Goal: Task Accomplishment & Management: Manage account settings

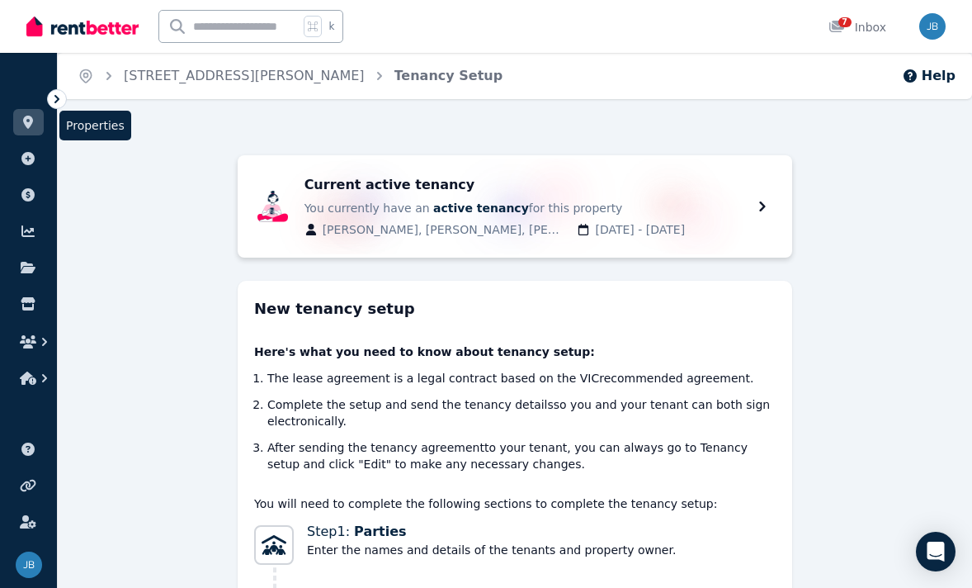
click at [33, 120] on icon at bounding box center [28, 122] width 17 height 13
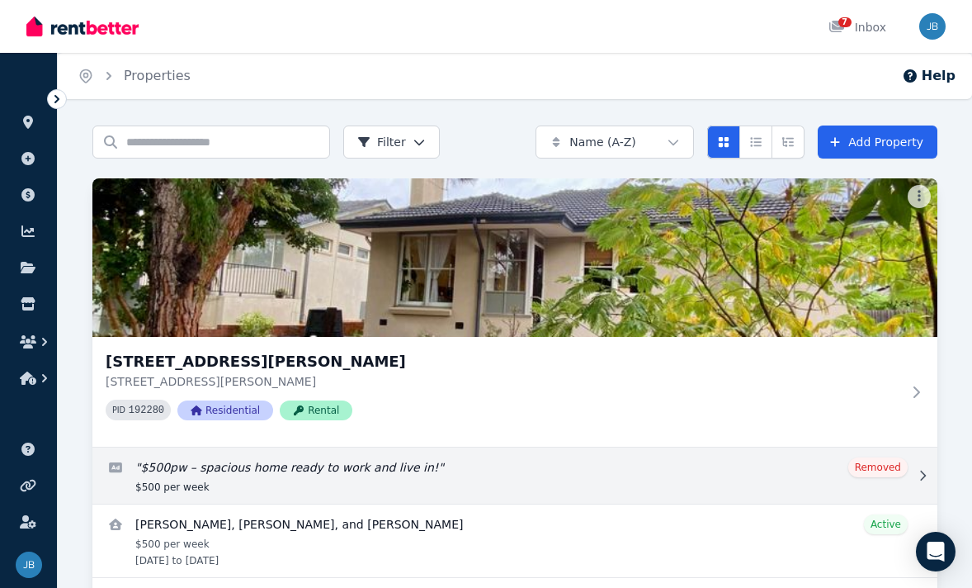
scroll to position [59, 0]
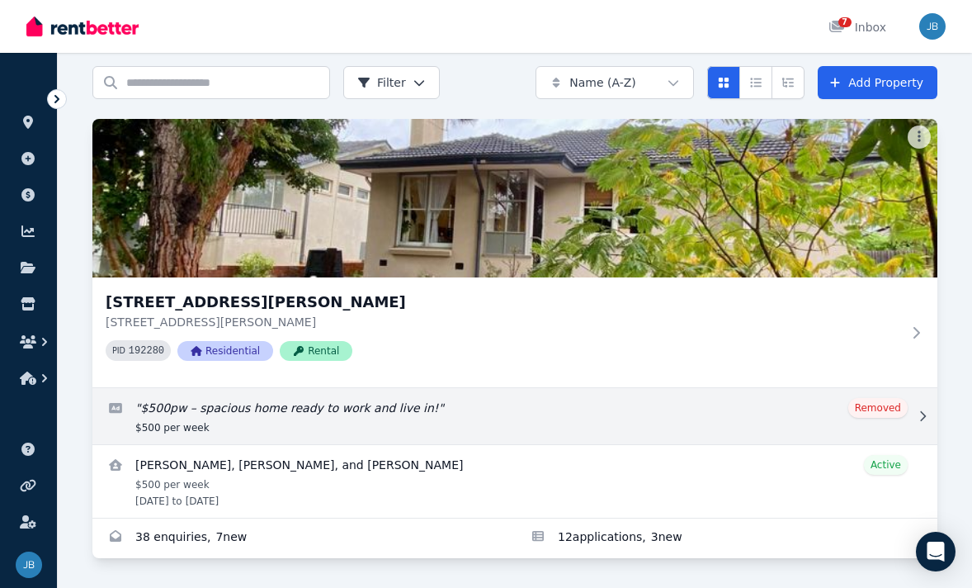
click at [314, 463] on link "View details for Swarnim Mukhia, Manil singh Ghimire, and Arjun Thapa" at bounding box center [514, 481] width 845 height 73
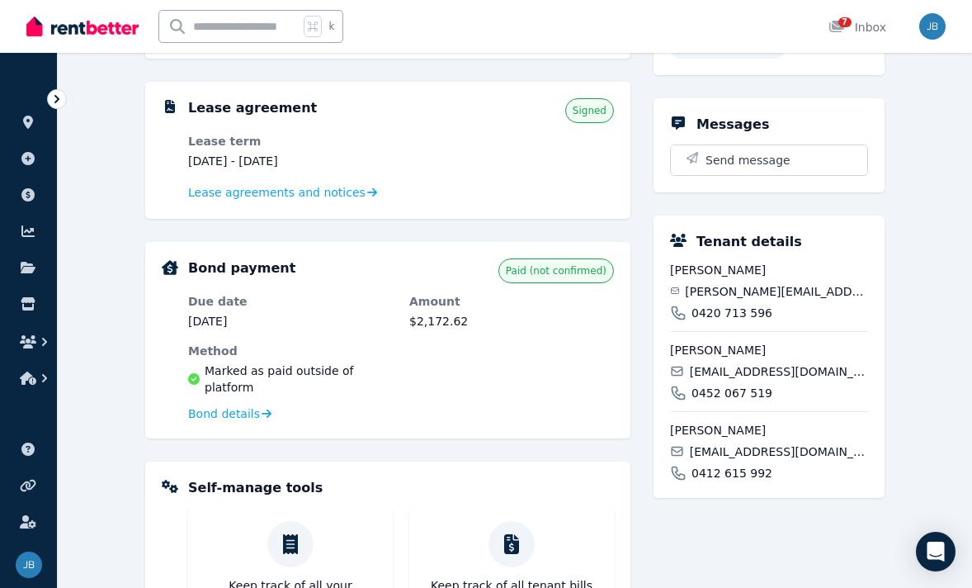
scroll to position [340, 0]
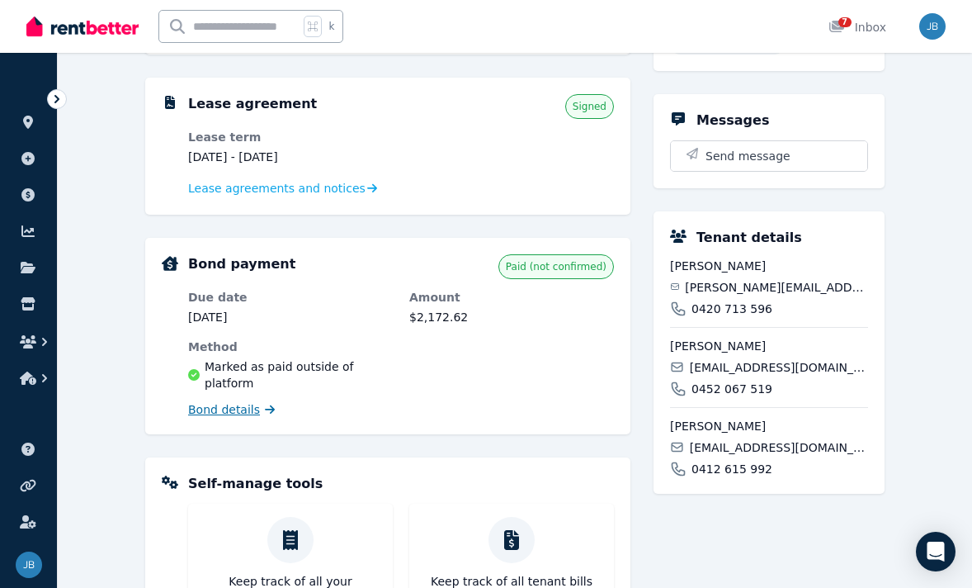
click at [246, 401] on span "Bond details" at bounding box center [224, 409] width 72 height 17
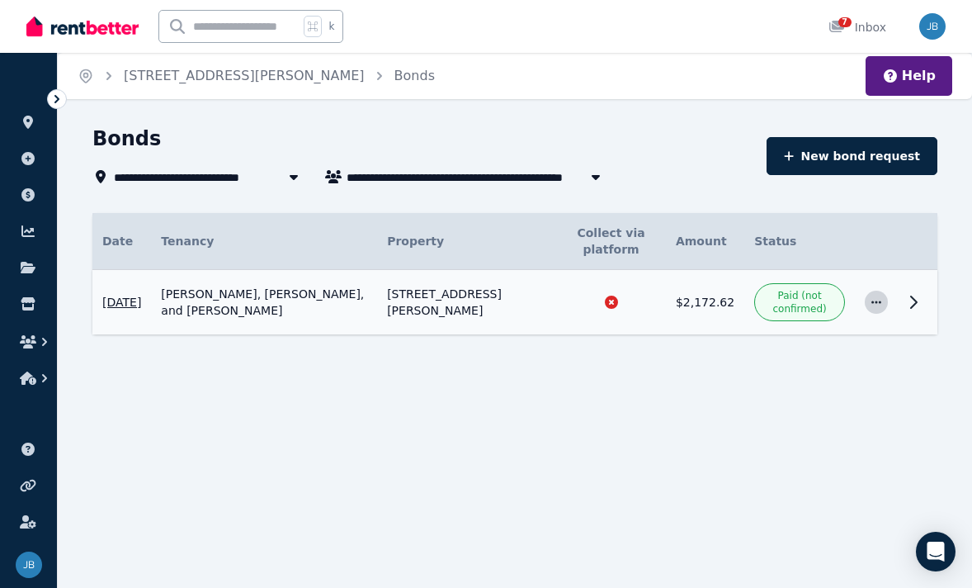
click at [881, 303] on icon "button" at bounding box center [876, 302] width 13 height 12
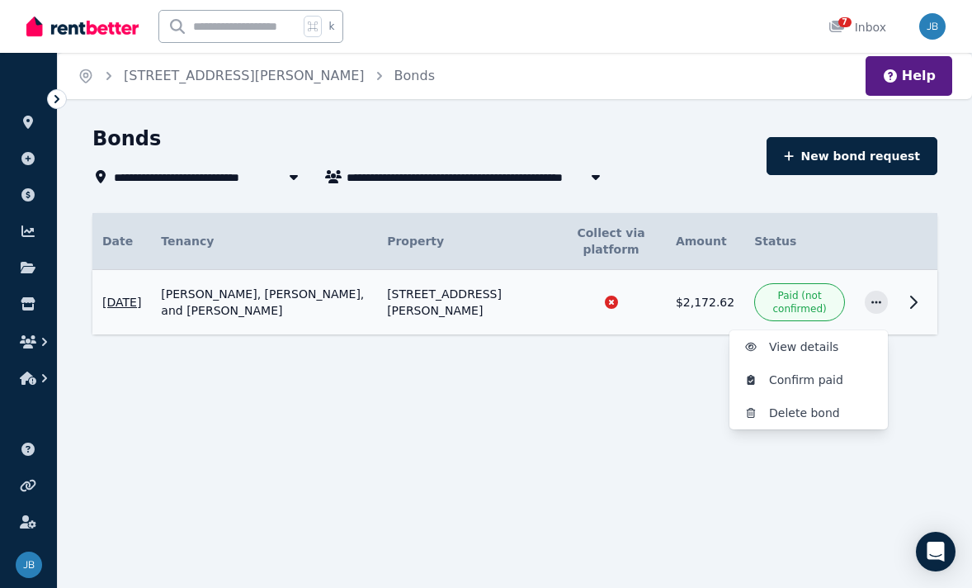
click at [911, 305] on icon at bounding box center [914, 302] width 20 height 20
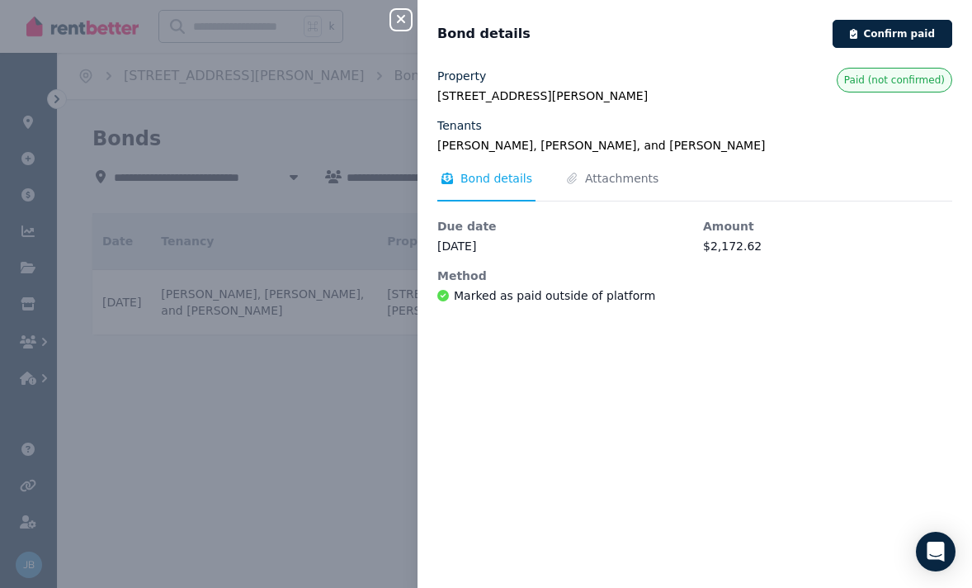
click at [402, 22] on icon "button" at bounding box center [401, 18] width 20 height 13
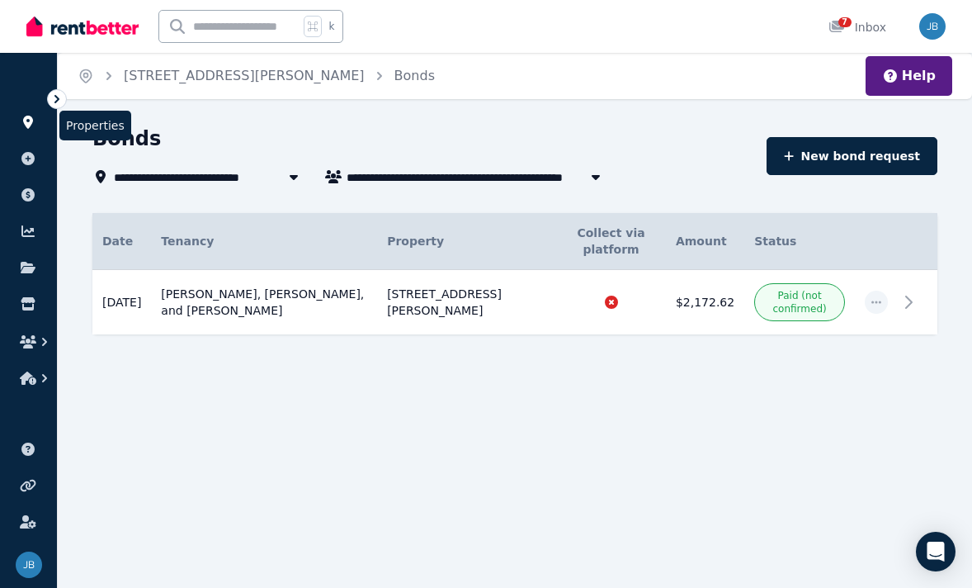
click at [22, 126] on icon at bounding box center [28, 122] width 17 height 13
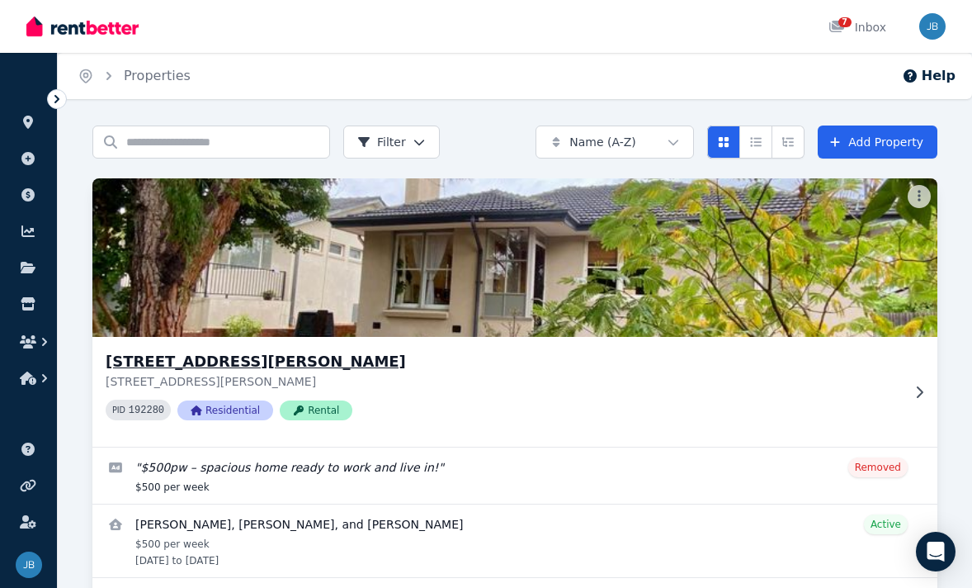
scroll to position [59, 0]
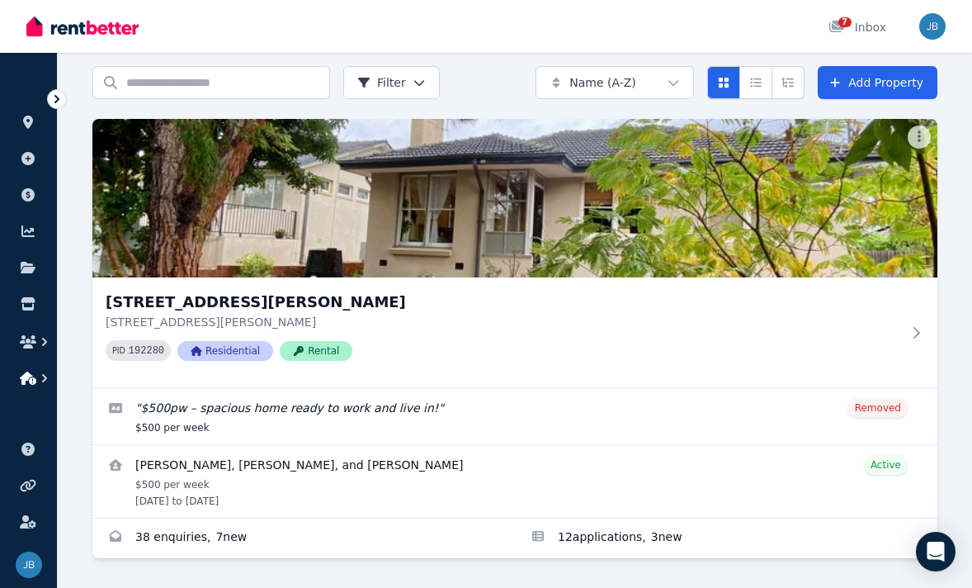
click at [36, 376] on icon "button" at bounding box center [44, 378] width 17 height 17
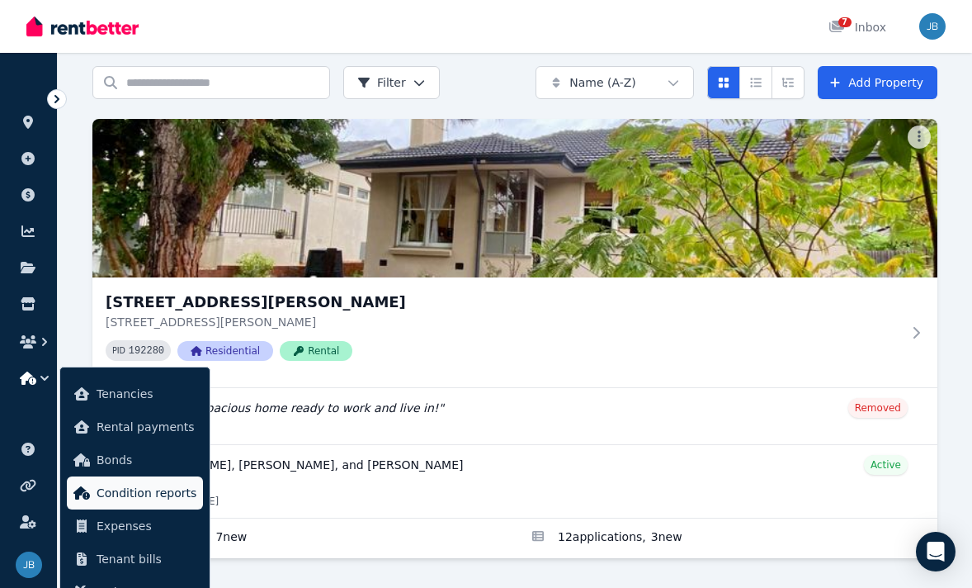
click at [106, 487] on span "Condition reports" at bounding box center [147, 493] width 100 height 20
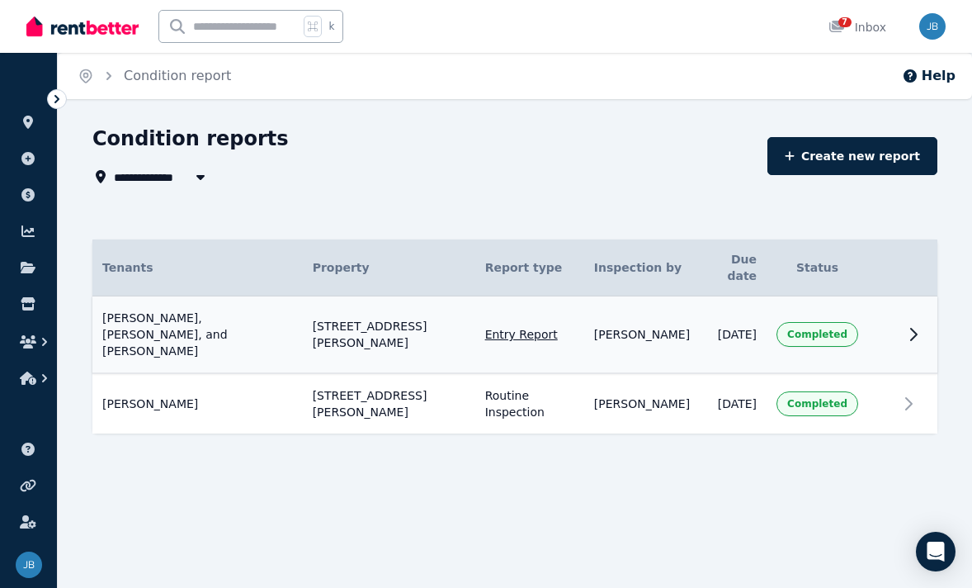
click at [807, 328] on span "Completed" at bounding box center [817, 334] width 60 height 13
click at [914, 328] on icon at bounding box center [914, 334] width 6 height 12
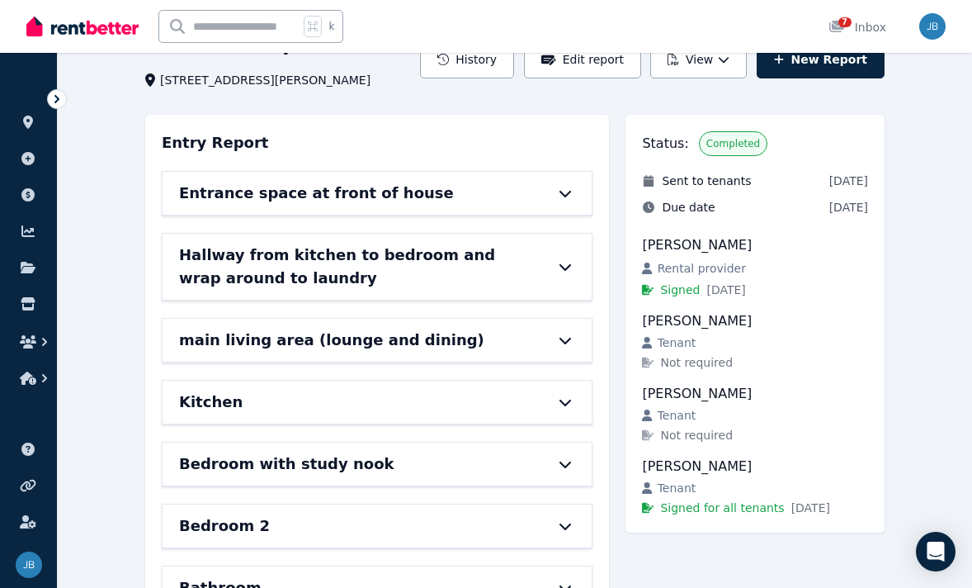
scroll to position [70, 0]
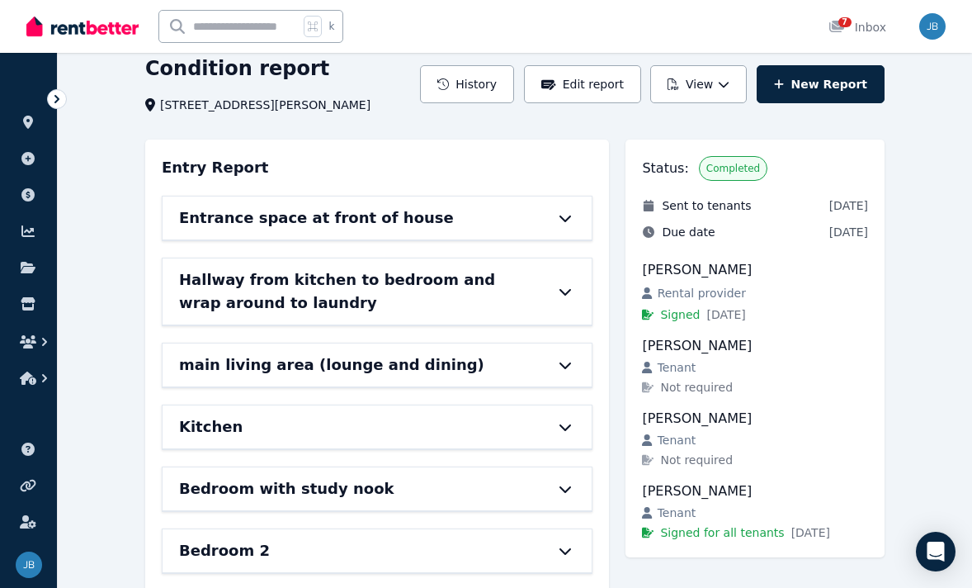
click at [551, 215] on div at bounding box center [557, 217] width 36 height 13
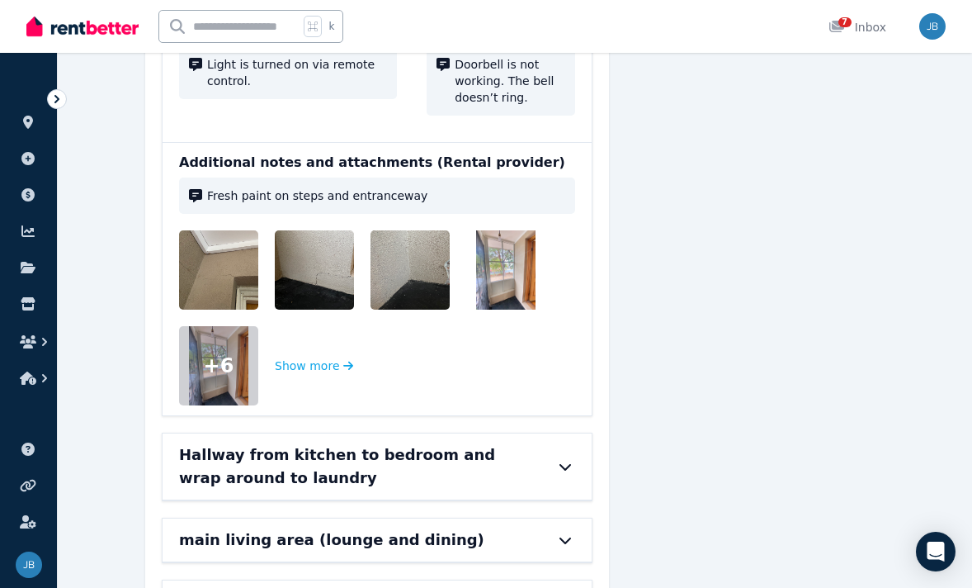
scroll to position [1114, 0]
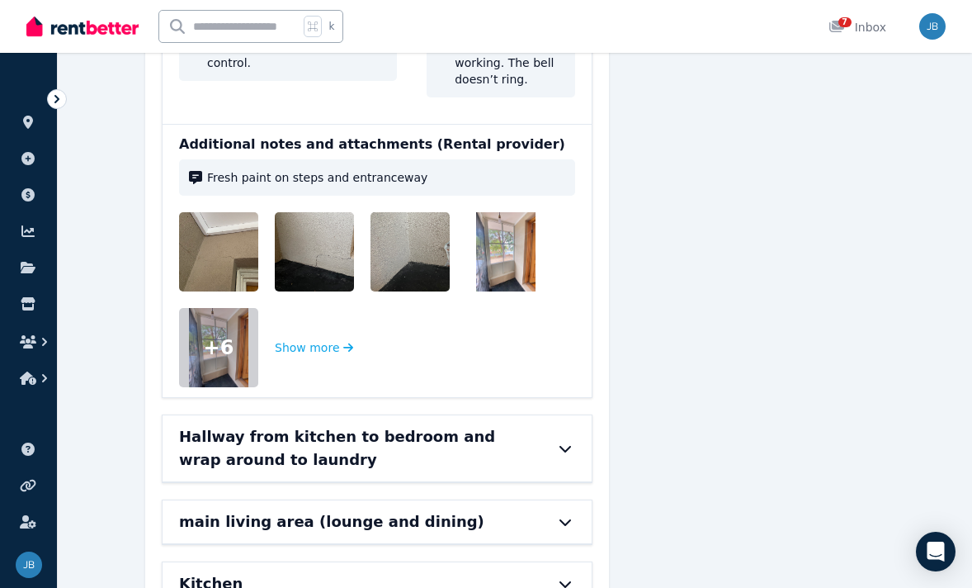
click at [544, 423] on div "Hallway from kitchen to bedroom and wrap around to laundry" at bounding box center [377, 448] width 429 height 66
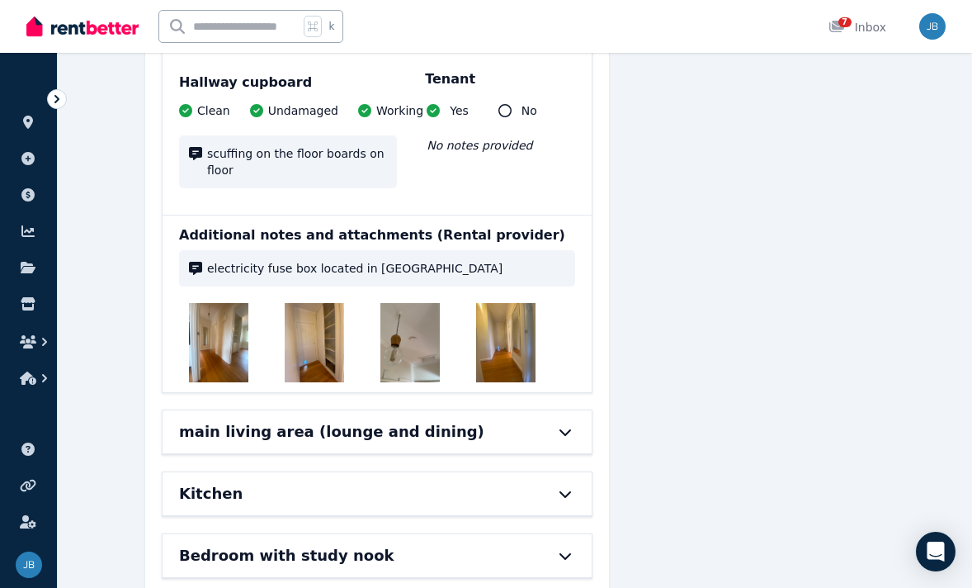
scroll to position [2269, 0]
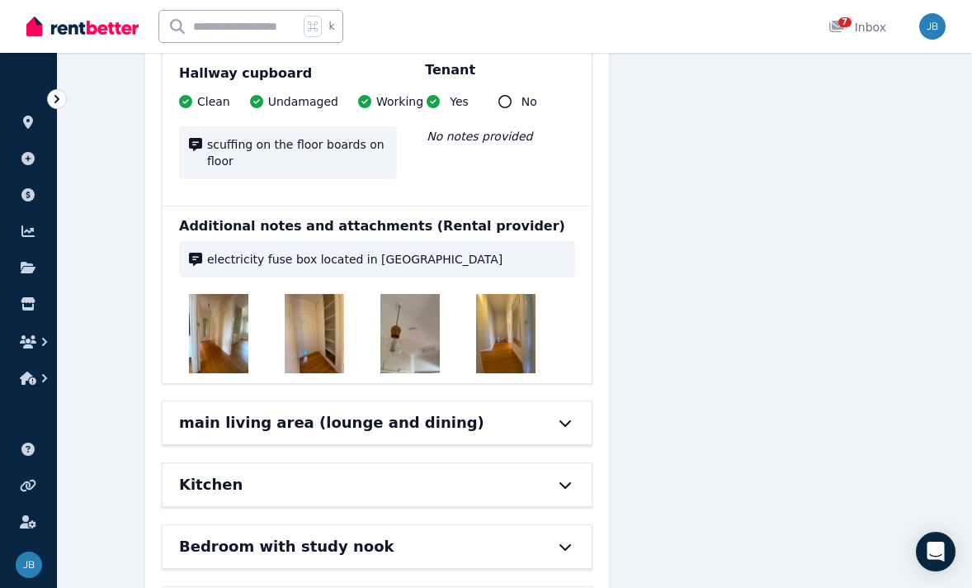
click at [568, 416] on icon at bounding box center [565, 422] width 20 height 13
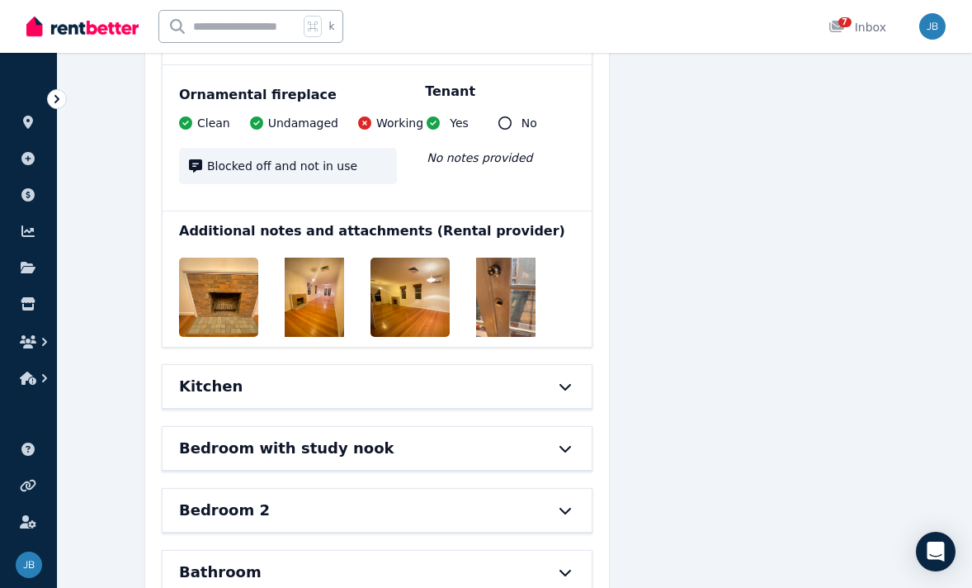
scroll to position [3768, 0]
click at [545, 379] on div at bounding box center [557, 385] width 36 height 13
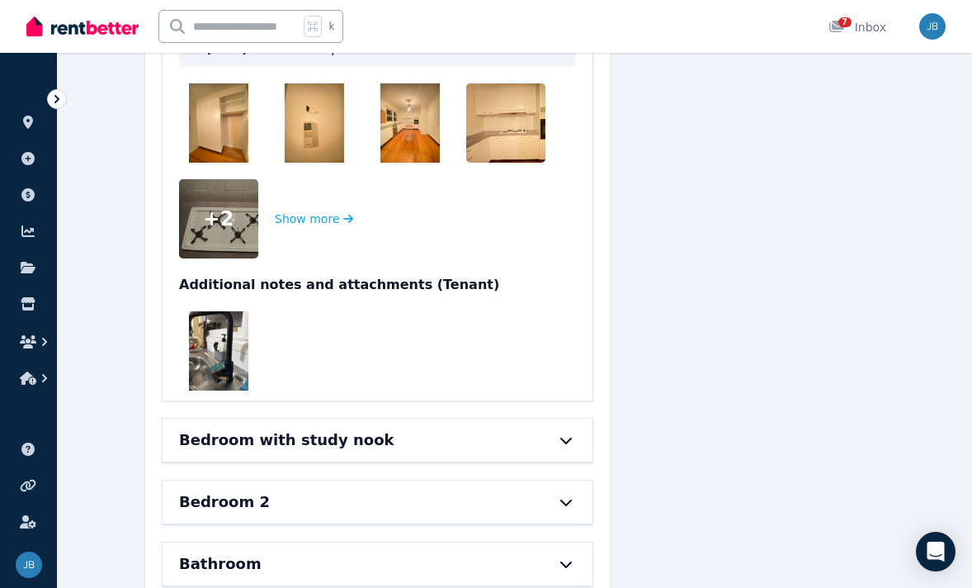
scroll to position [6214, 0]
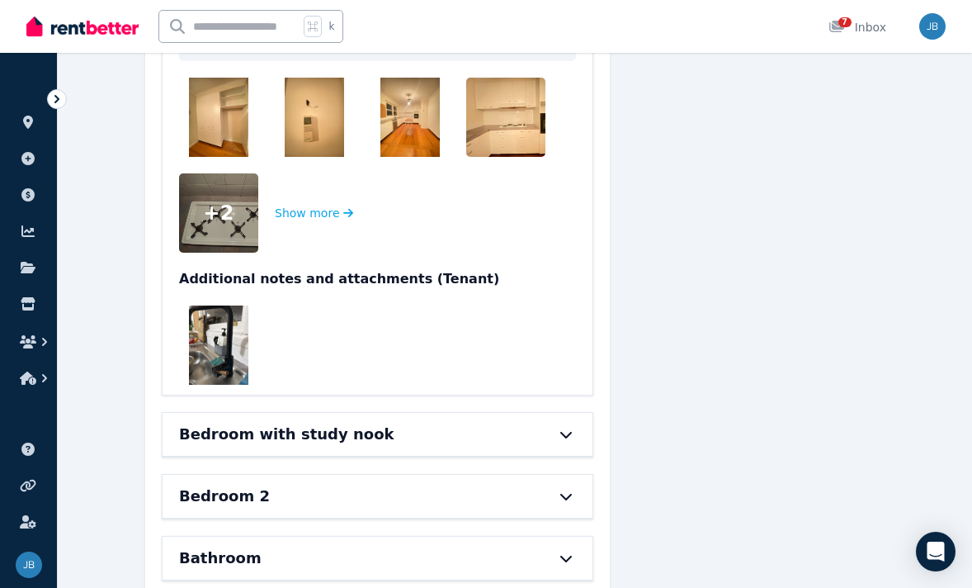
click at [500, 423] on div "Bedroom with study nook" at bounding box center [354, 434] width 351 height 23
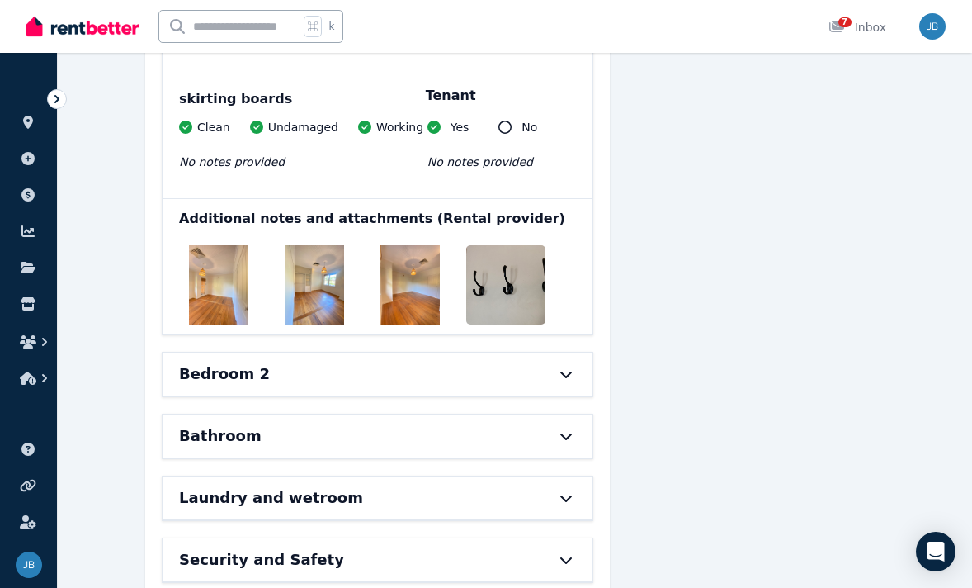
scroll to position [7627, 0]
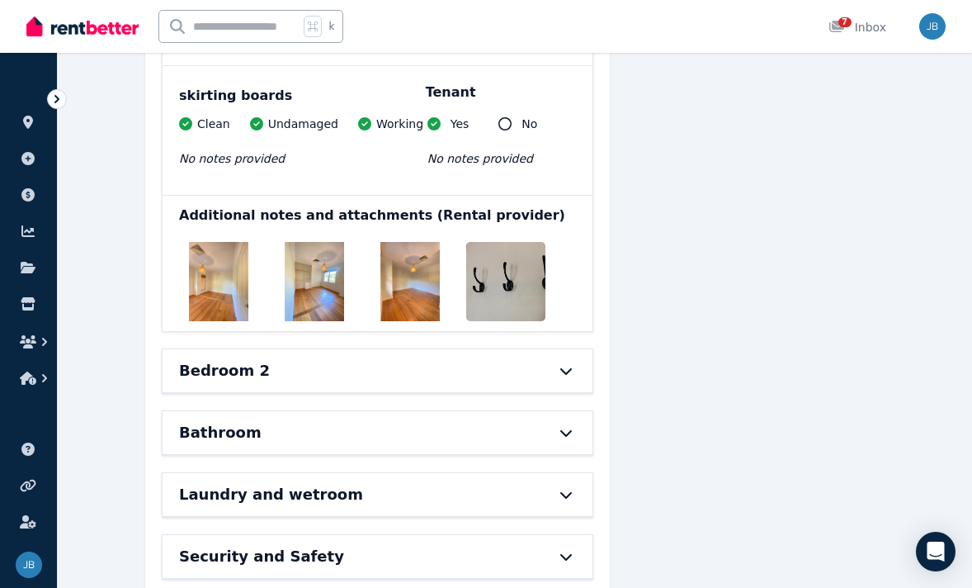
click at [530, 349] on div "Bedroom 2" at bounding box center [378, 370] width 430 height 43
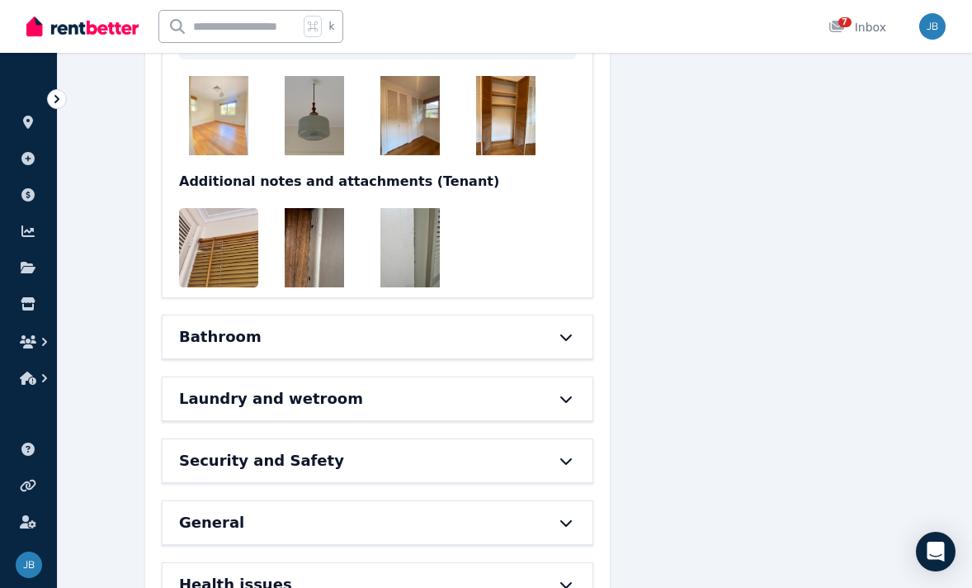
scroll to position [9255, 0]
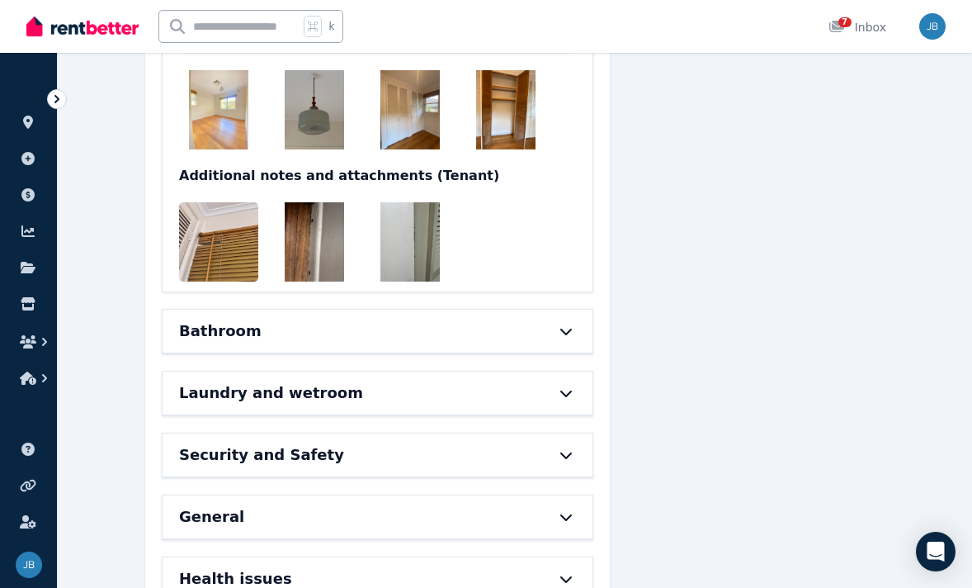
click at [546, 324] on div at bounding box center [558, 330] width 36 height 13
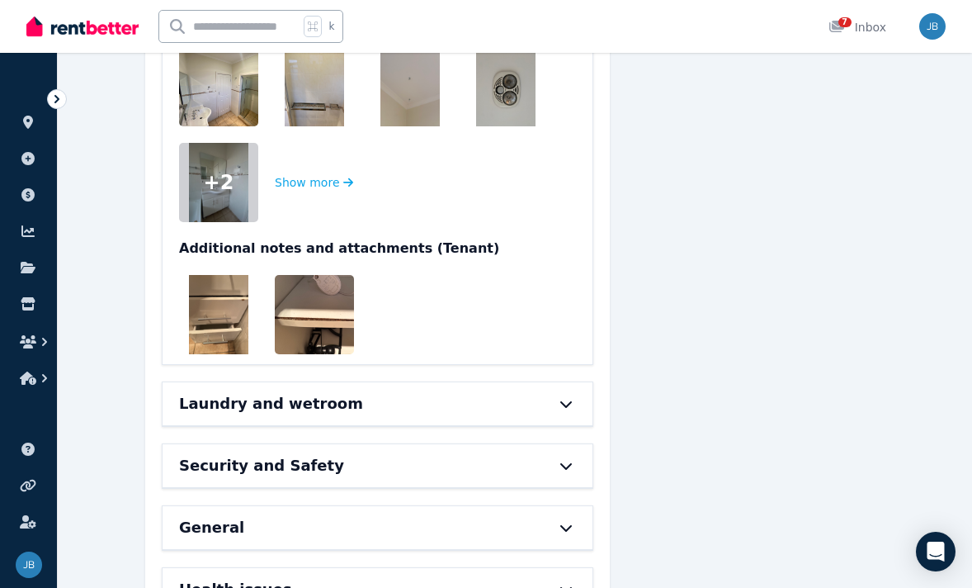
scroll to position [11550, 0]
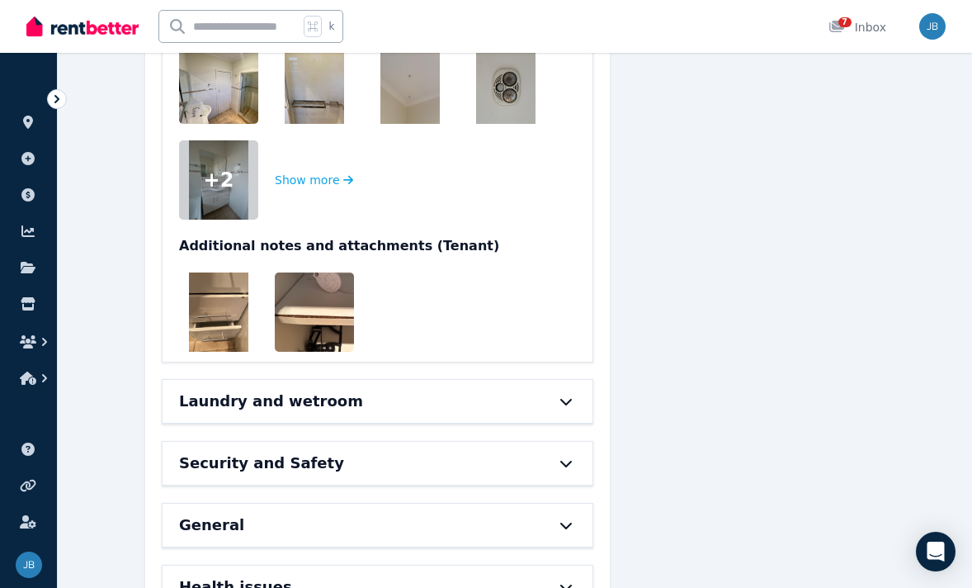
click at [567, 394] on icon at bounding box center [566, 400] width 20 height 13
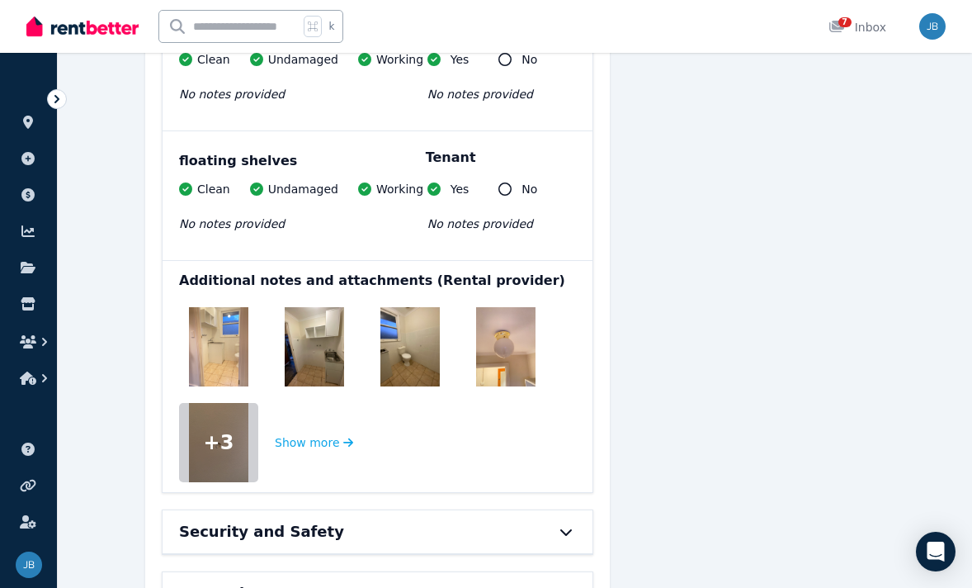
scroll to position [12780, 0]
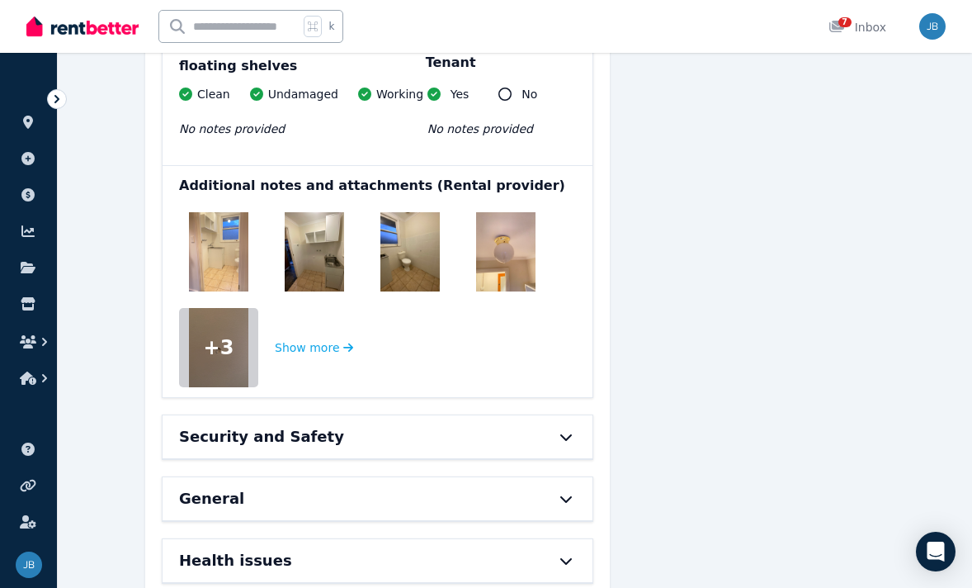
click at [552, 415] on div "Security and Safety" at bounding box center [378, 436] width 430 height 43
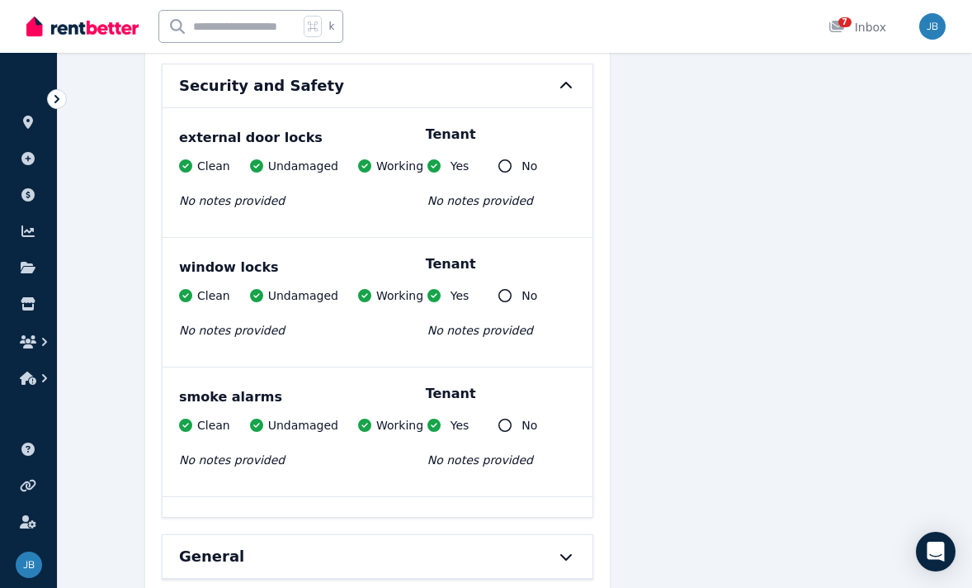
scroll to position [13318, 0]
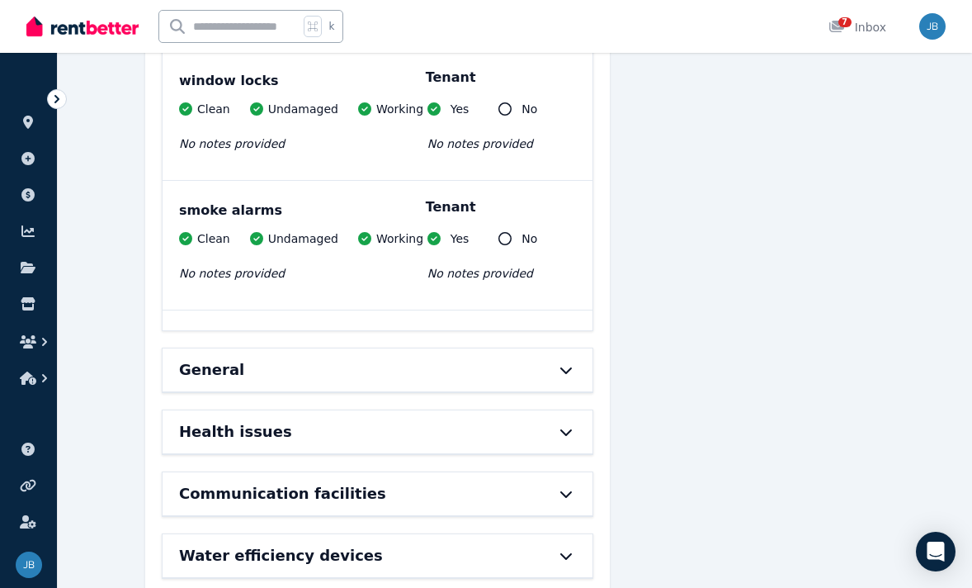
click at [549, 363] on div at bounding box center [558, 369] width 36 height 13
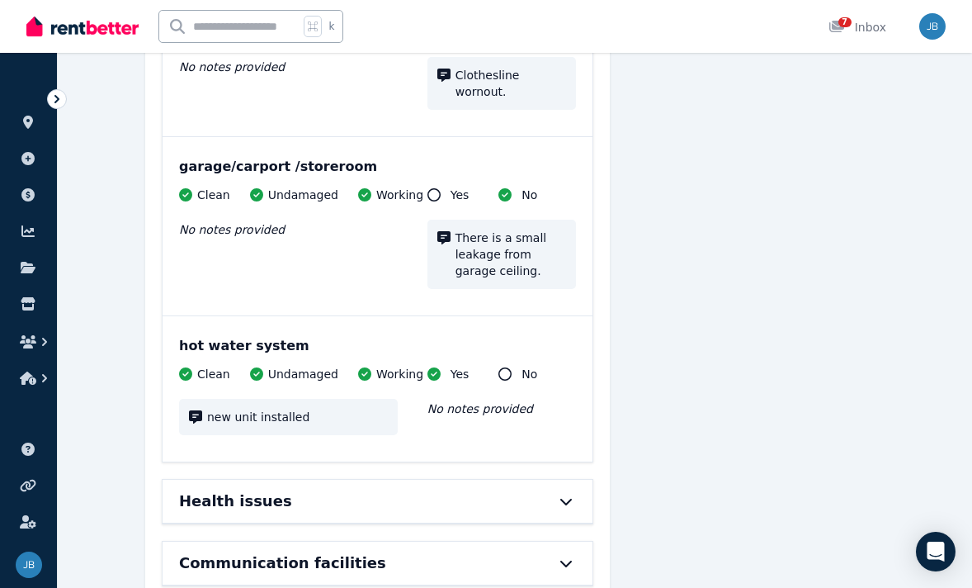
scroll to position [14434, 0]
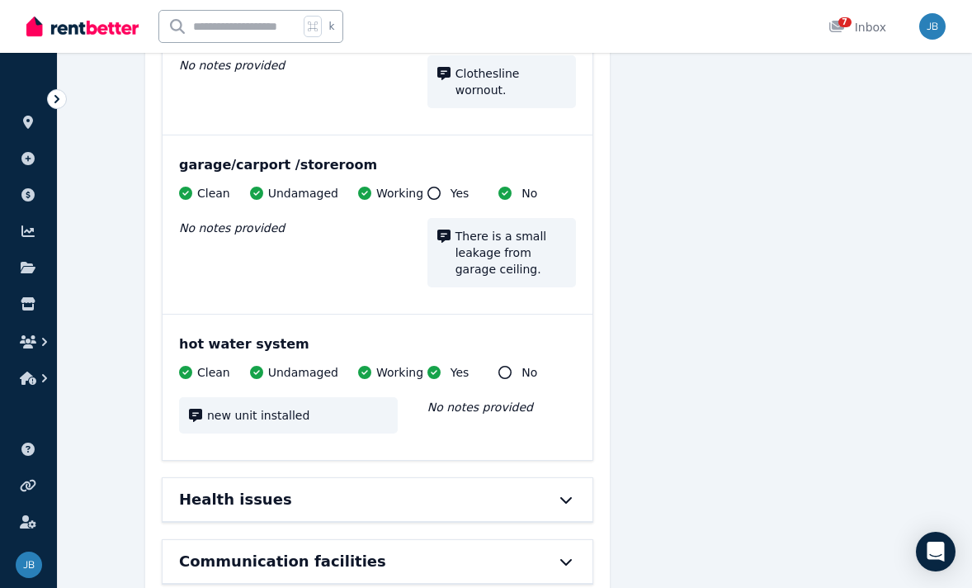
click at [522, 488] on div "Health issues" at bounding box center [354, 499] width 351 height 23
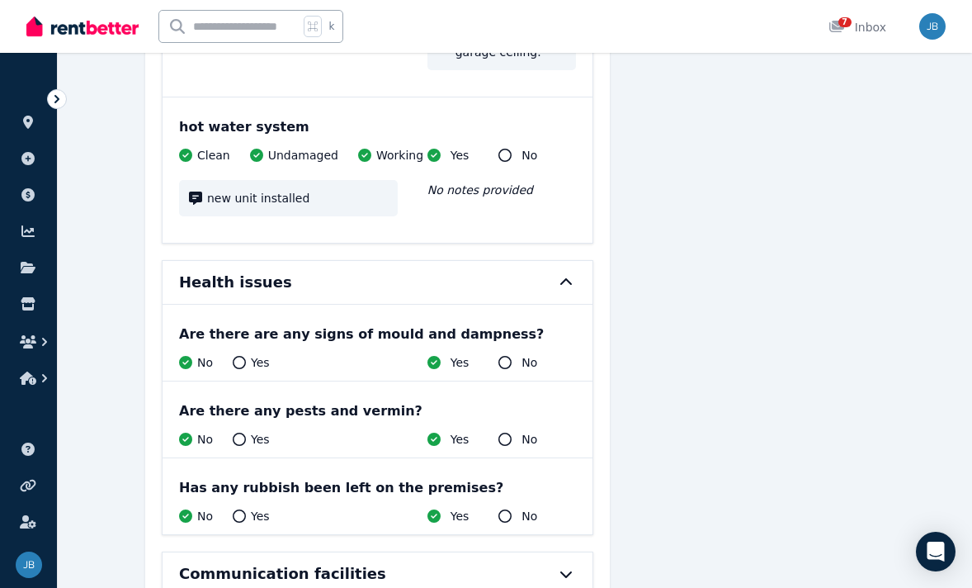
scroll to position [14698, 0]
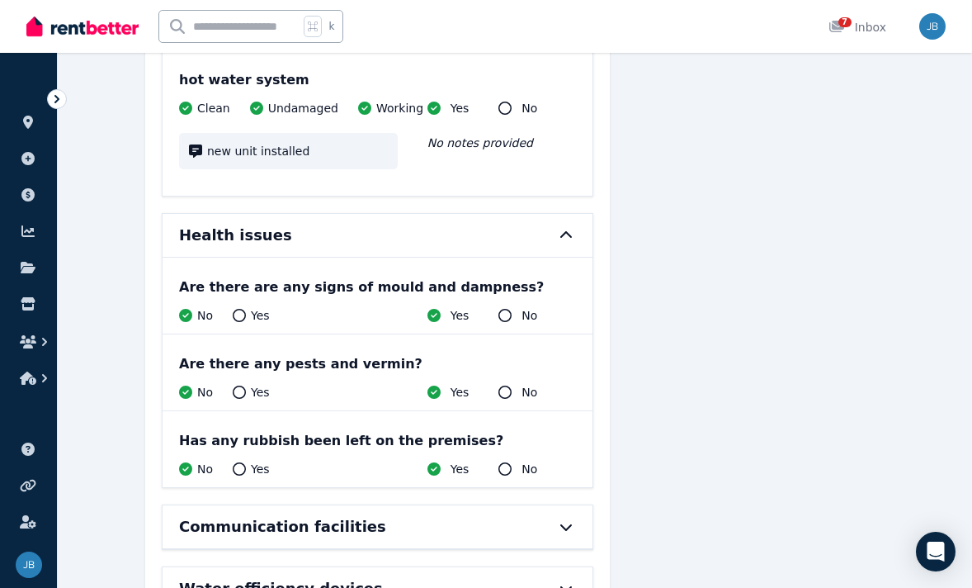
click at [531, 505] on div "Communication facilities" at bounding box center [378, 526] width 430 height 43
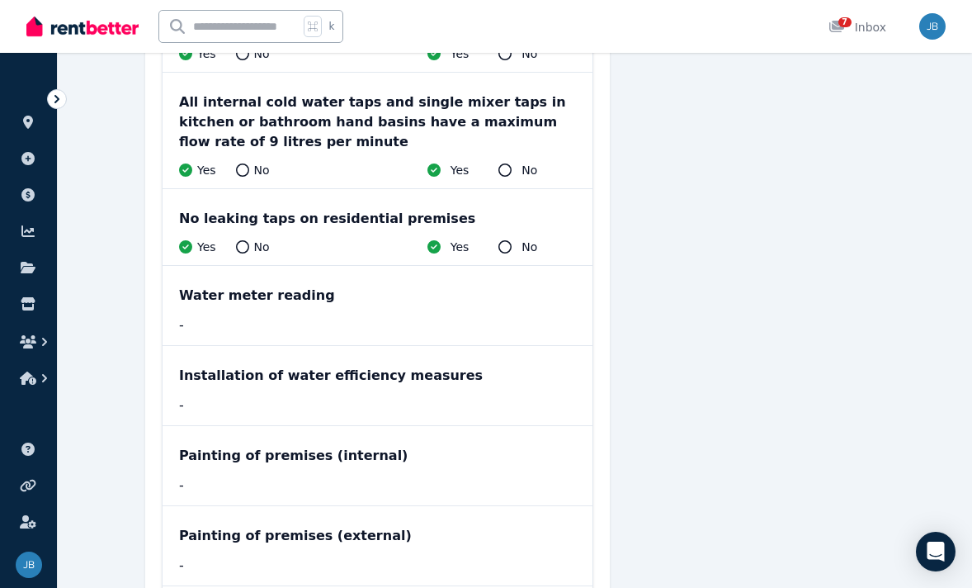
scroll to position [15540, 0]
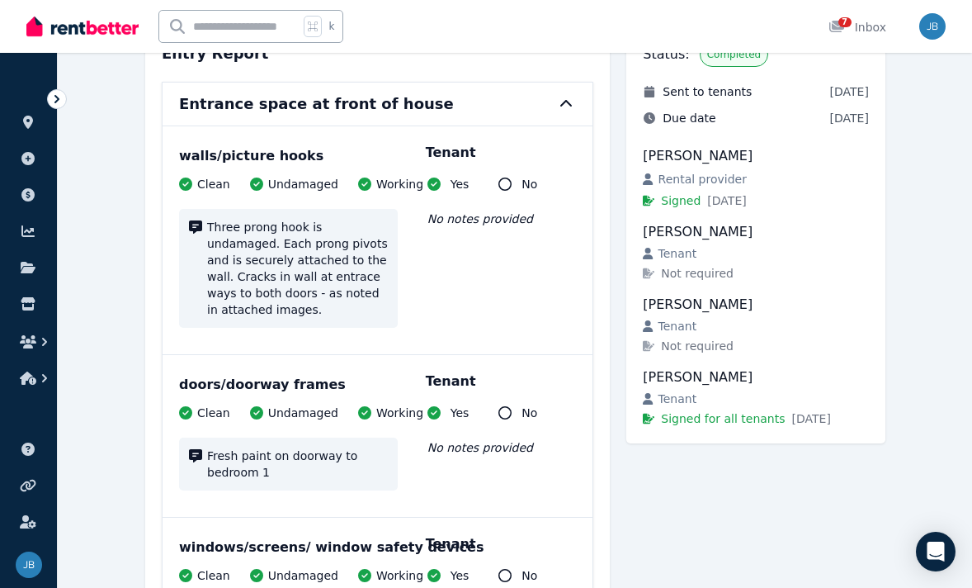
scroll to position [0, 0]
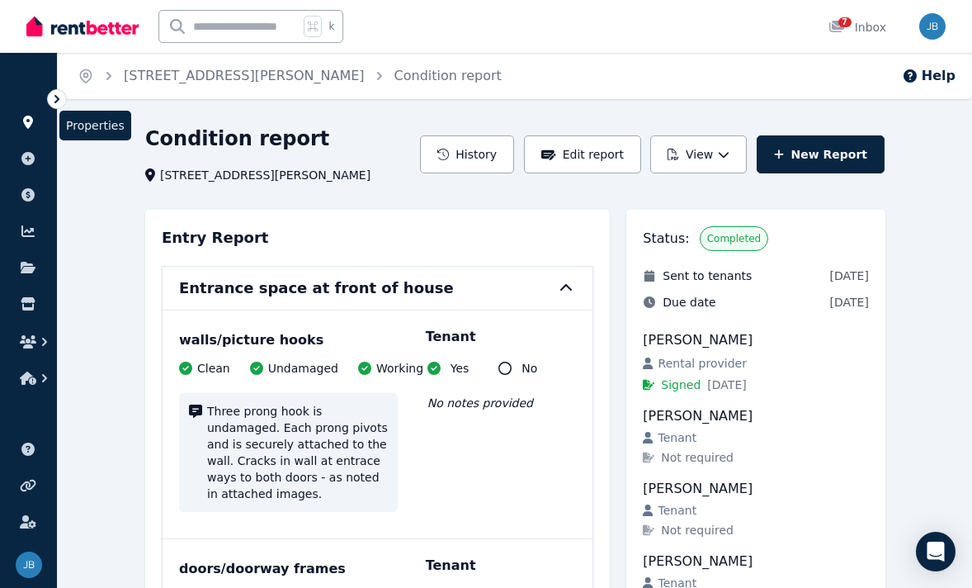
click at [30, 116] on icon at bounding box center [28, 122] width 17 height 13
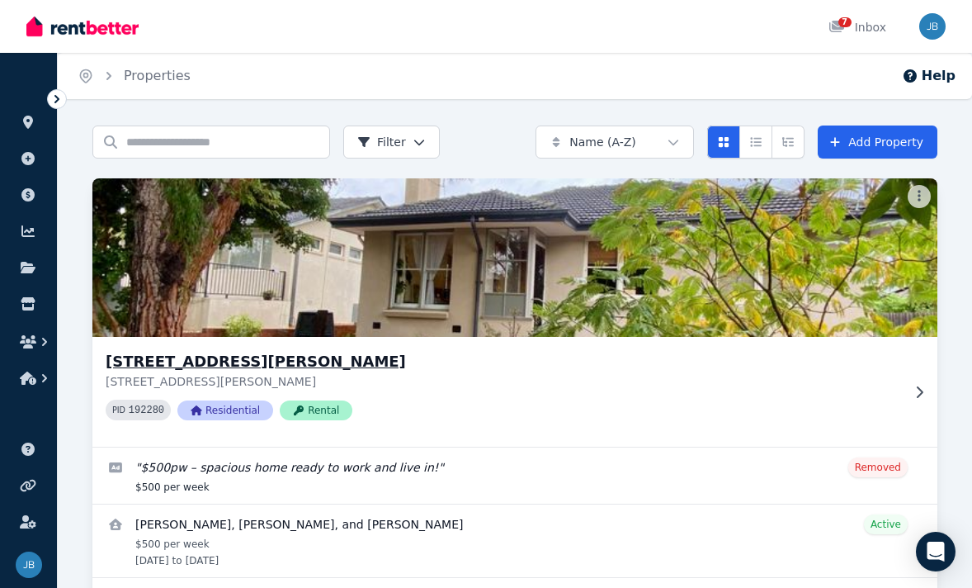
scroll to position [59, 0]
